Goal: Task Accomplishment & Management: Complete application form

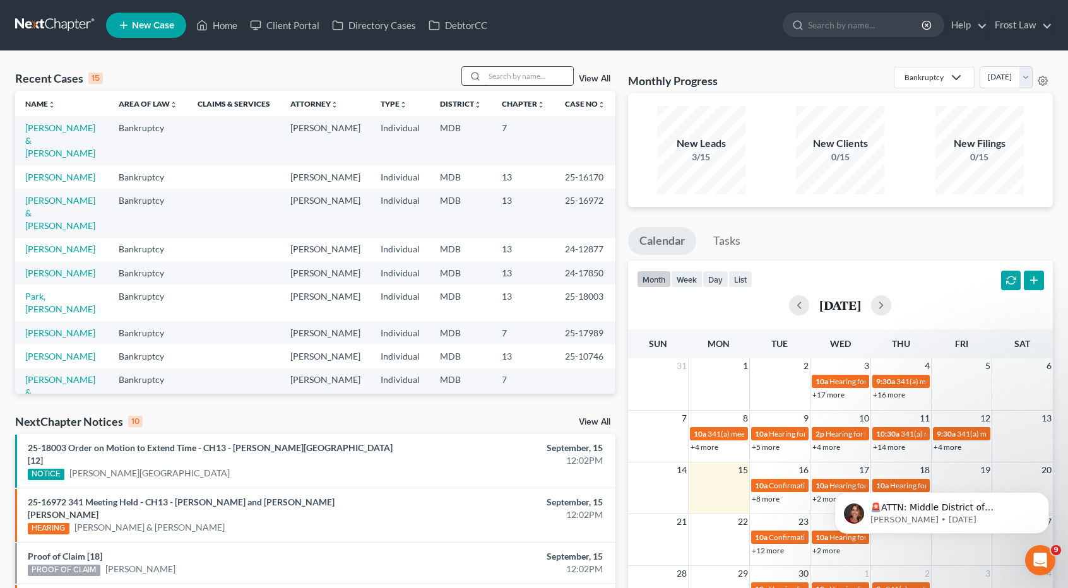
click at [514, 71] on input "search" at bounding box center [529, 76] width 88 height 18
type input "lee"
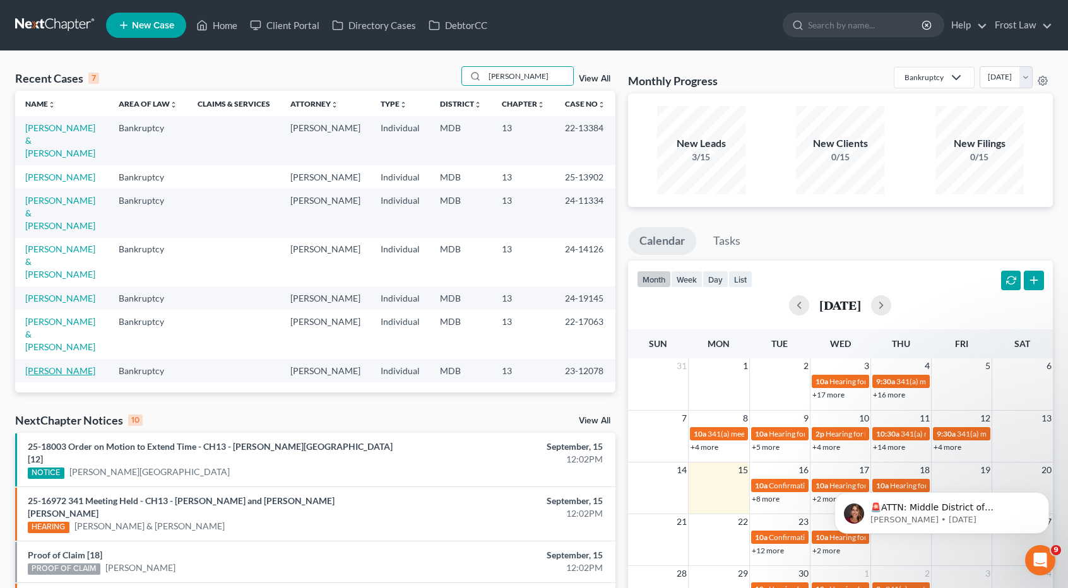
click at [60, 365] on link "[PERSON_NAME]" at bounding box center [60, 370] width 70 height 11
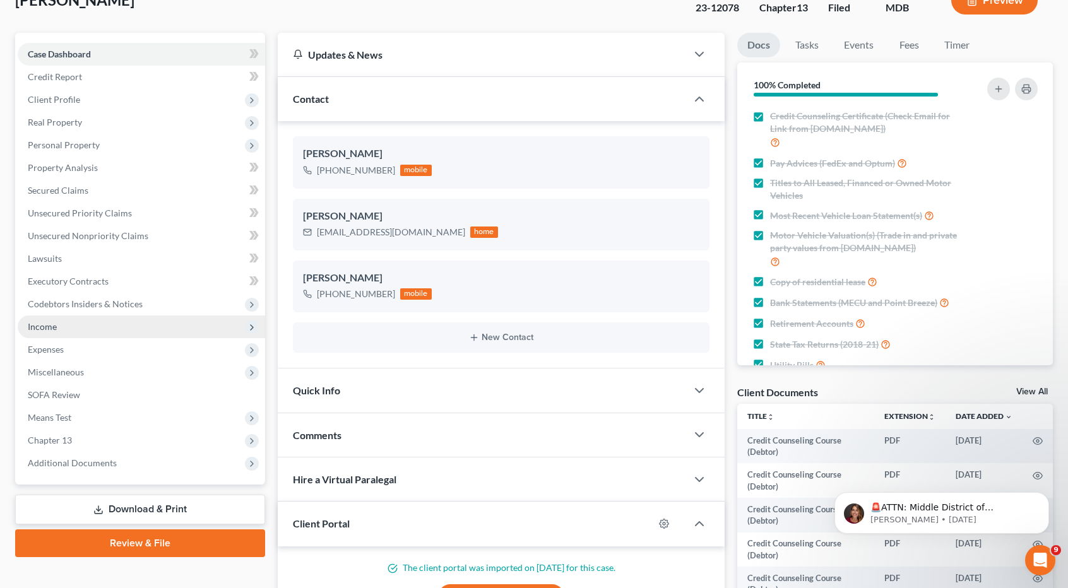
scroll to position [189, 0]
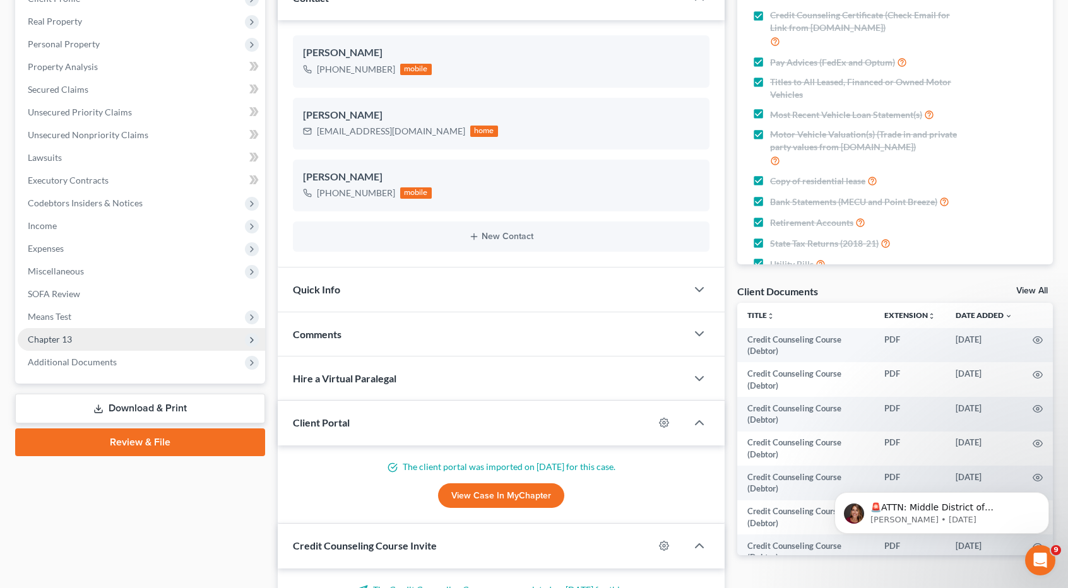
click at [92, 335] on span "Chapter 13" at bounding box center [141, 339] width 247 height 23
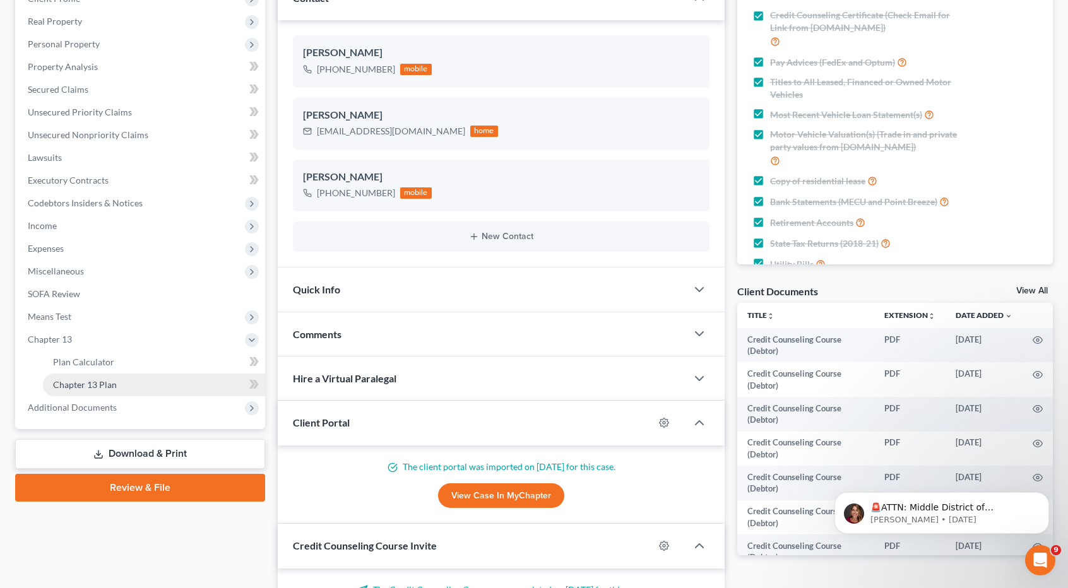
click at [107, 381] on span "Chapter 13 Plan" at bounding box center [85, 384] width 64 height 11
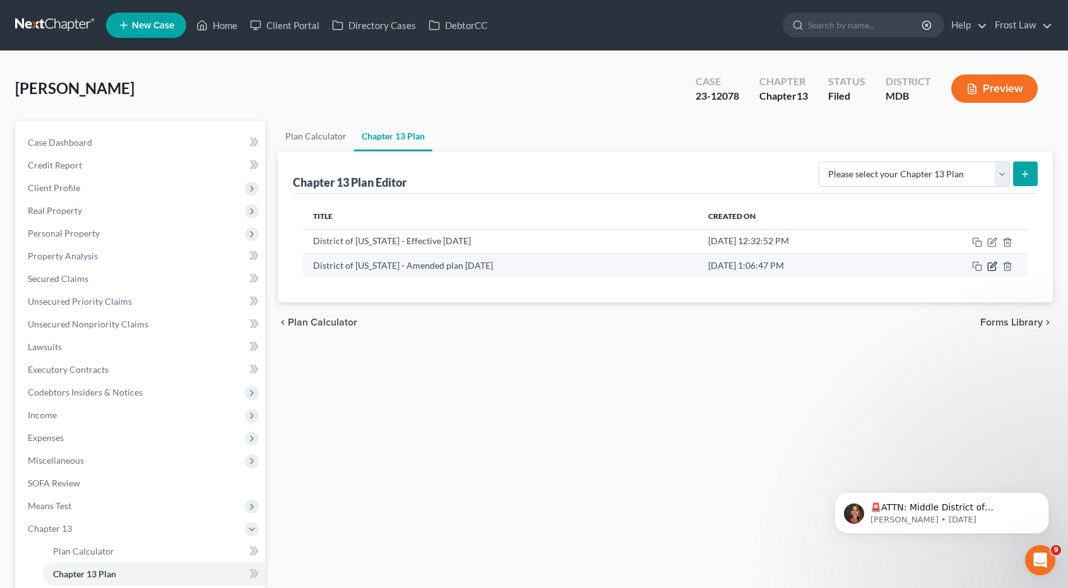
click at [995, 267] on icon "button" at bounding box center [992, 267] width 8 height 8
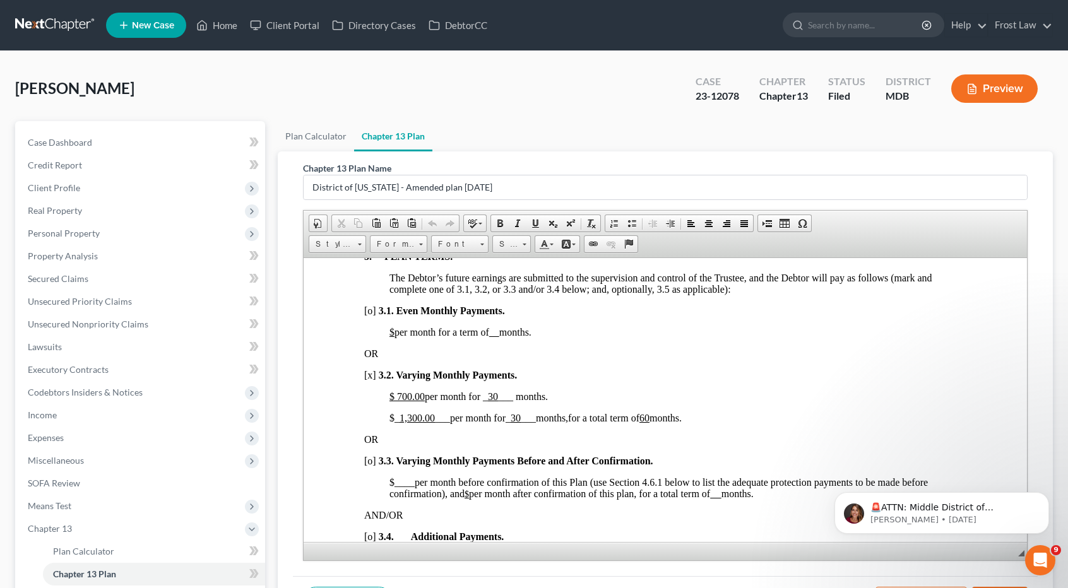
scroll to position [853, 0]
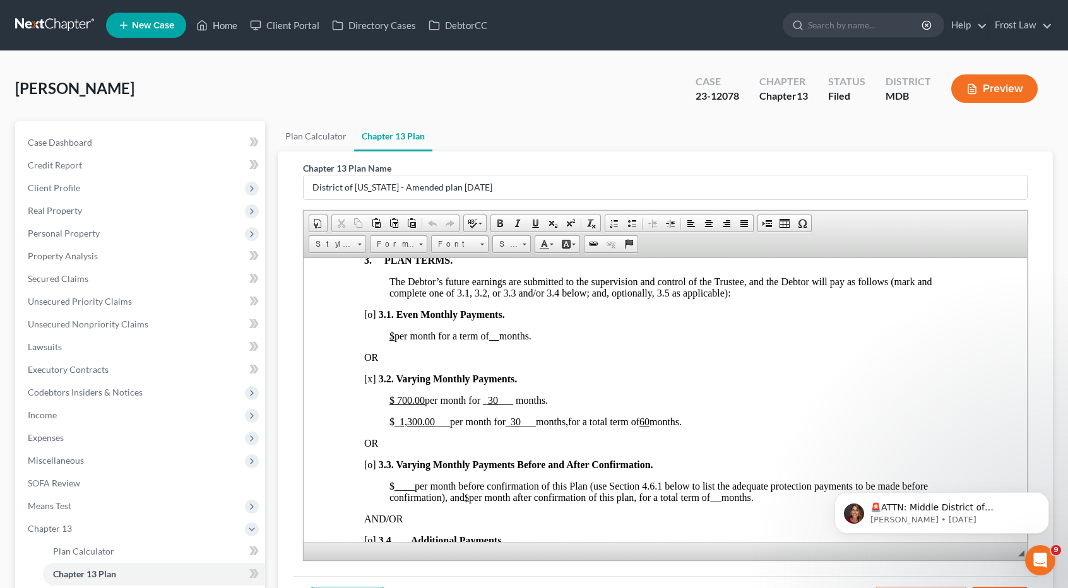
click at [54, 20] on link at bounding box center [55, 25] width 81 height 23
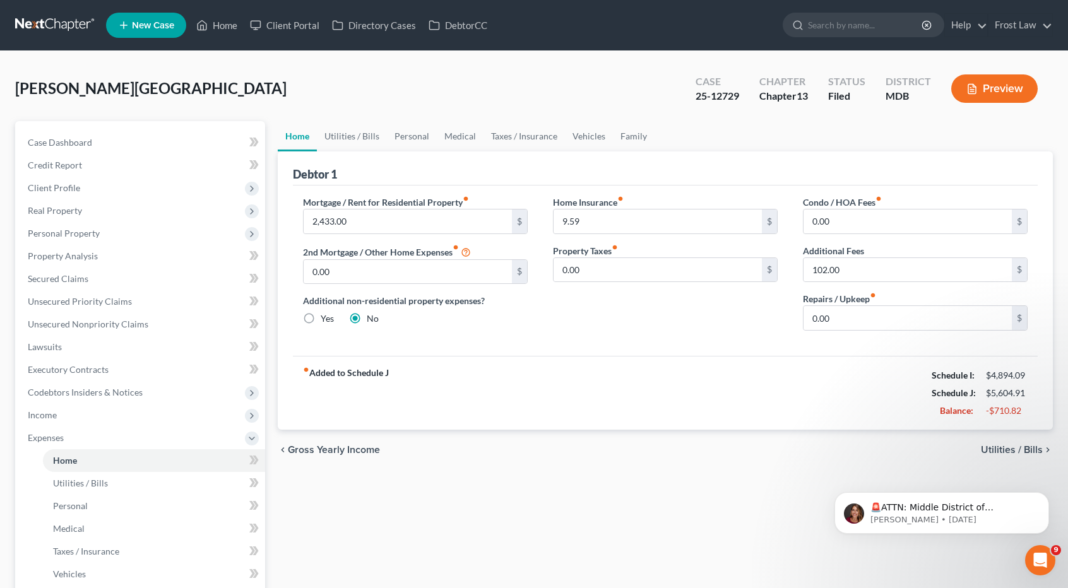
click at [50, 23] on link at bounding box center [55, 25] width 81 height 23
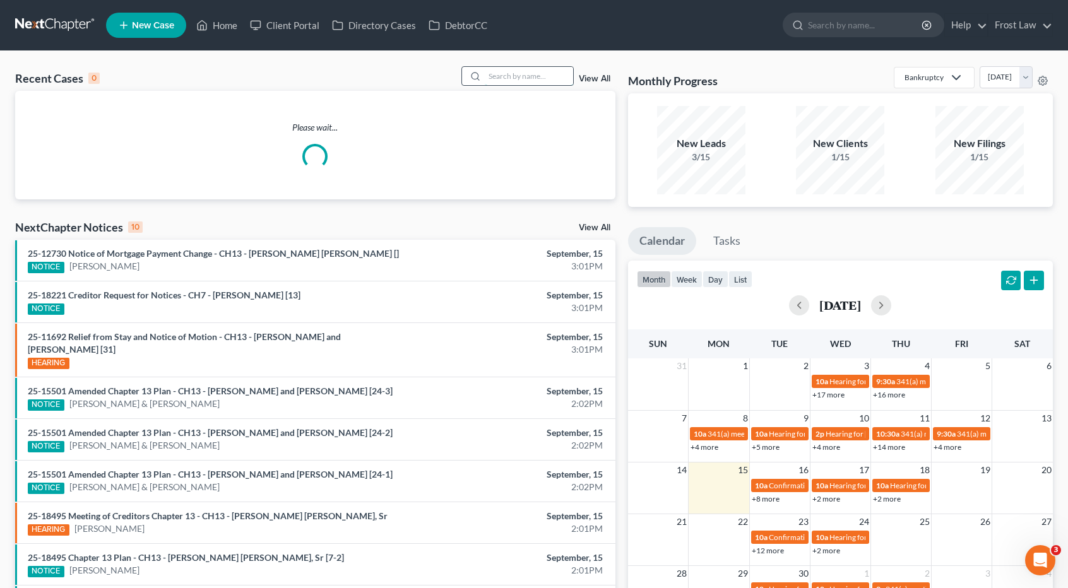
click at [500, 74] on input "search" at bounding box center [529, 76] width 88 height 18
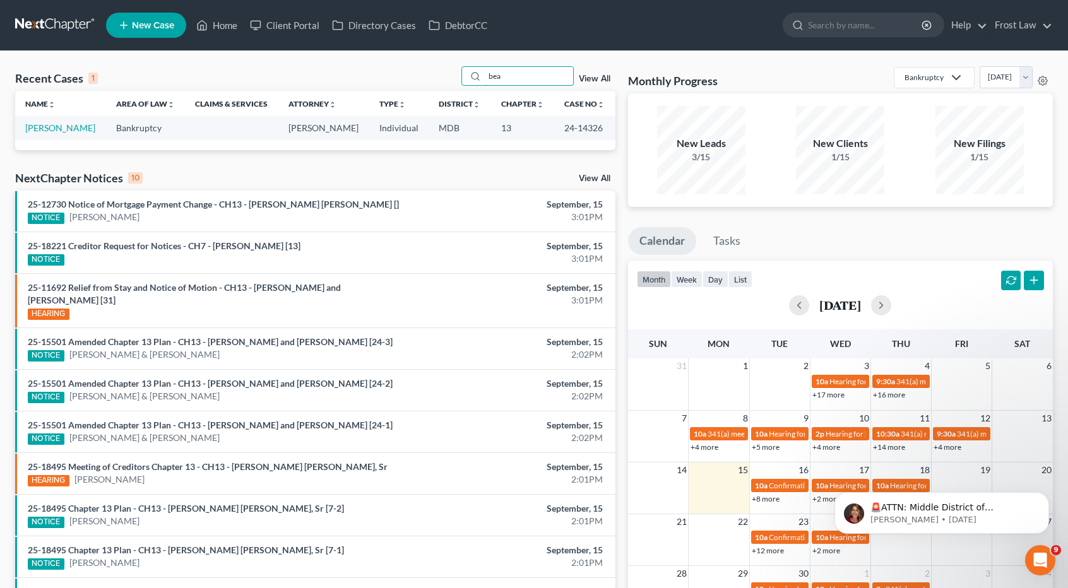
type input "bea"
click at [74, 134] on td "Beale, Deborah" at bounding box center [60, 127] width 91 height 23
click at [76, 128] on link "Beale, Deborah" at bounding box center [60, 127] width 70 height 11
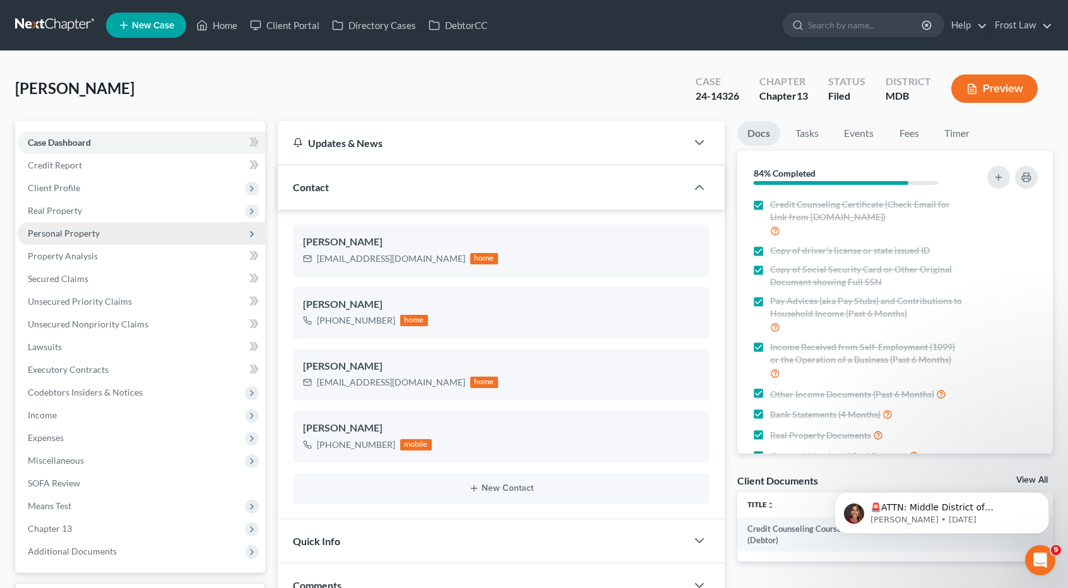
click at [69, 239] on span "Personal Property" at bounding box center [141, 233] width 247 height 23
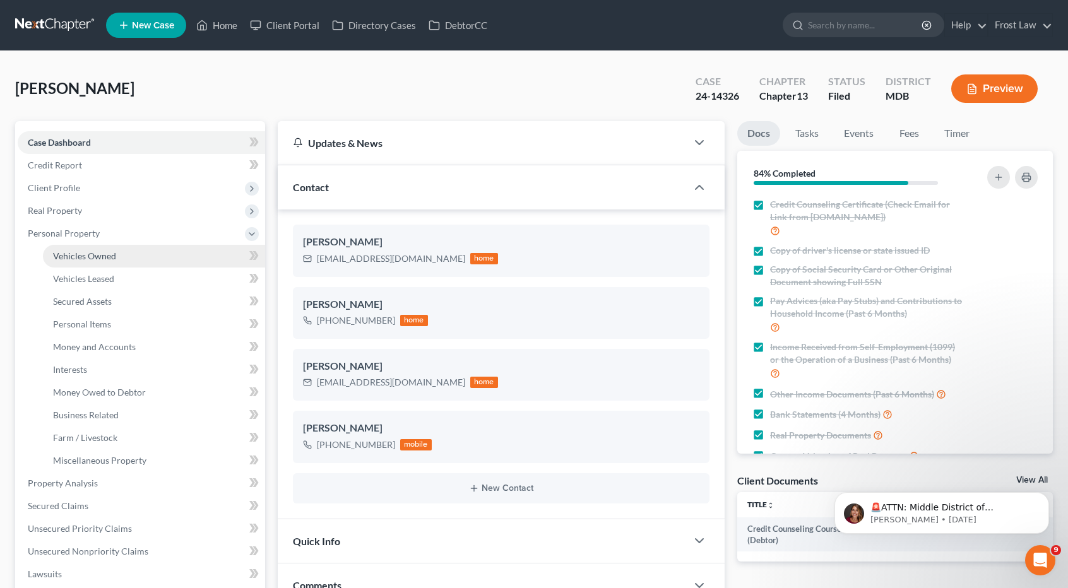
click at [80, 257] on span "Vehicles Owned" at bounding box center [84, 256] width 63 height 11
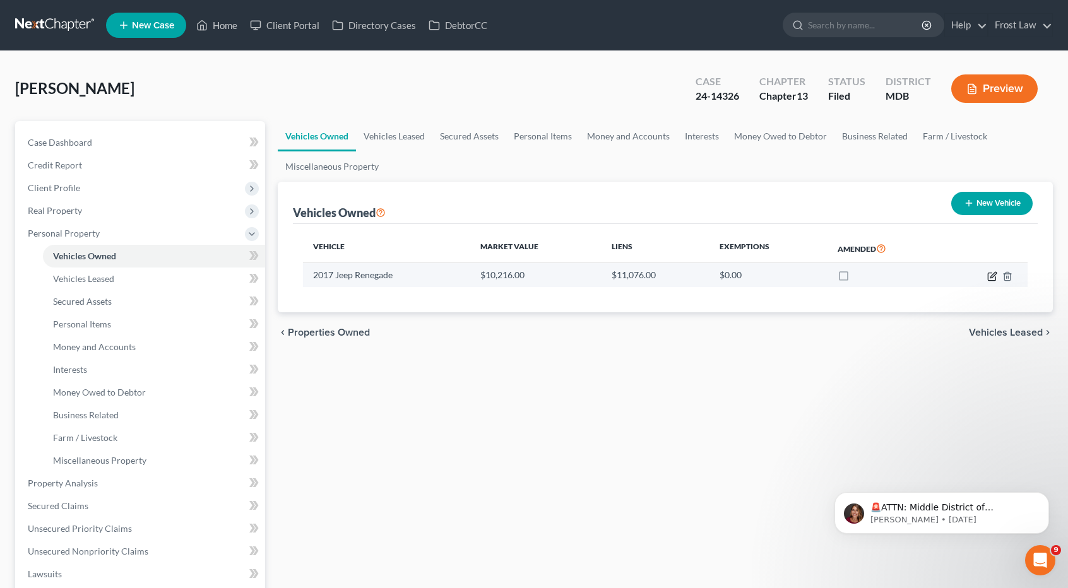
click at [989, 276] on icon "button" at bounding box center [992, 276] width 10 height 10
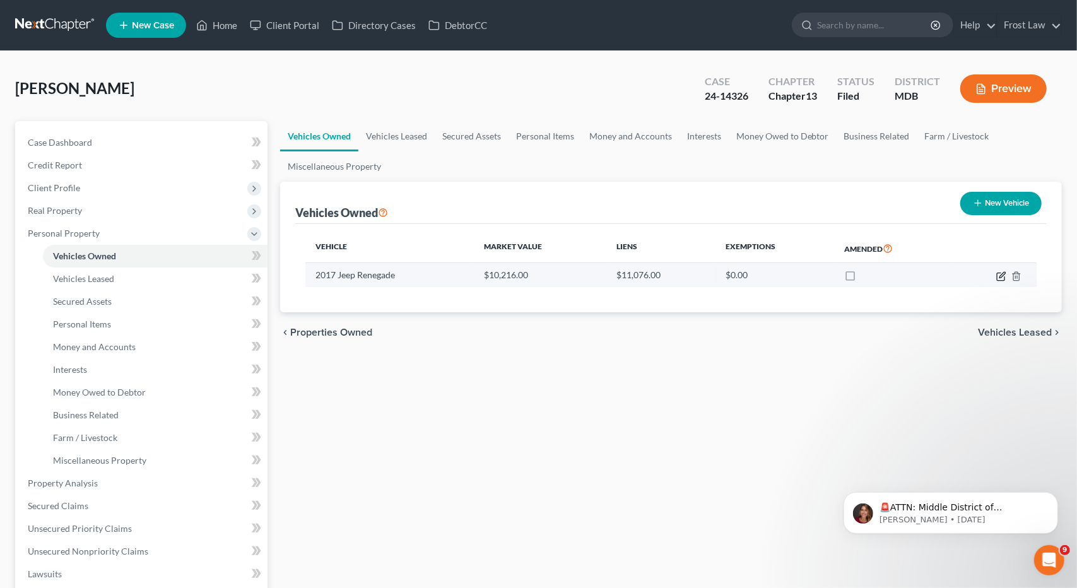
select select "0"
select select "9"
select select "0"
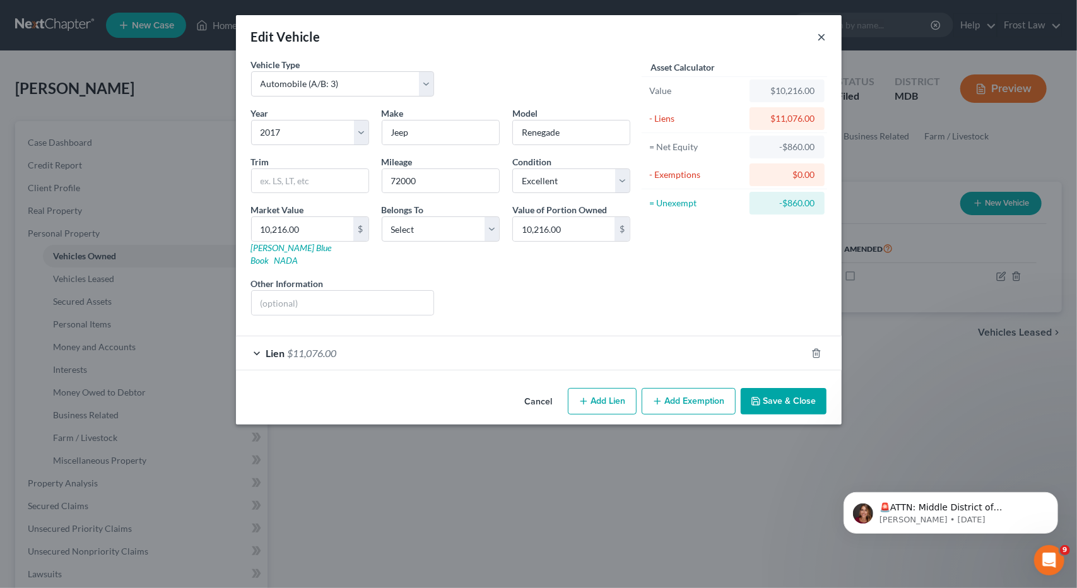
click at [823, 36] on button "×" at bounding box center [822, 36] width 9 height 15
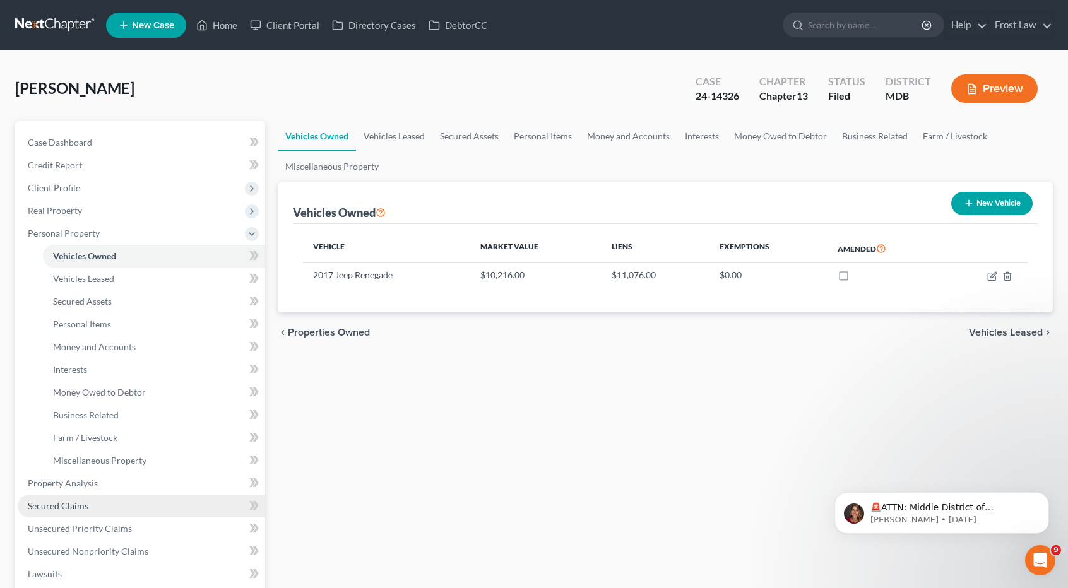
click at [58, 505] on span "Secured Claims" at bounding box center [58, 505] width 61 height 11
